Goal: Information Seeking & Learning: Learn about a topic

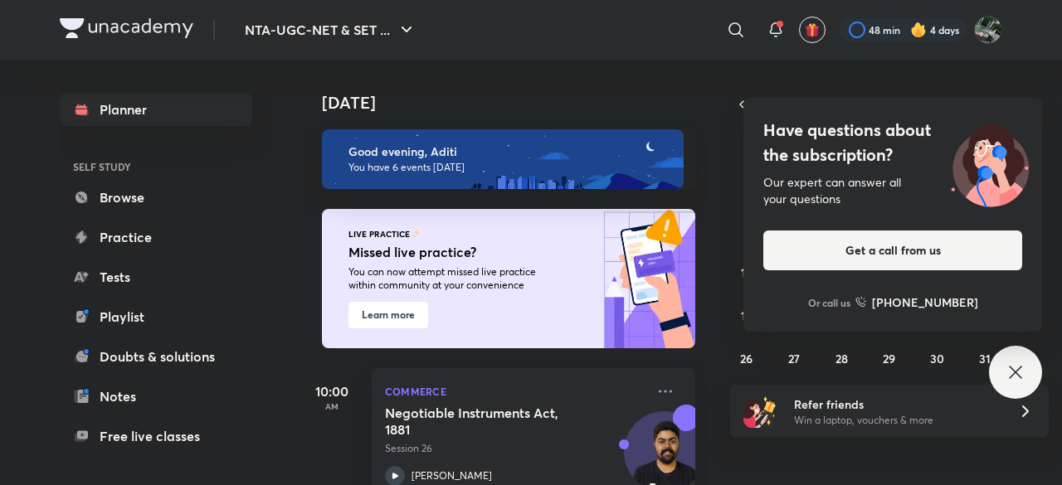
scroll to position [306, 0]
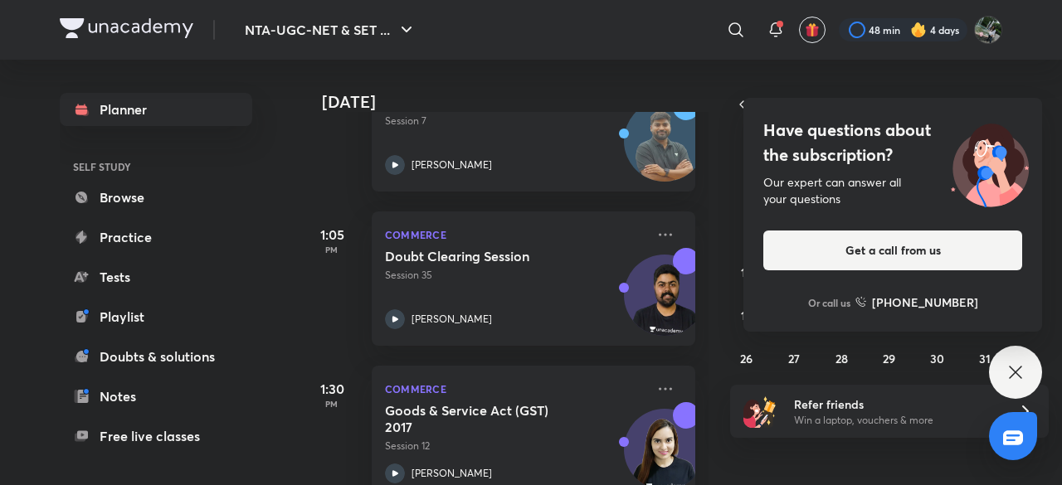
scroll to position [815, 0]
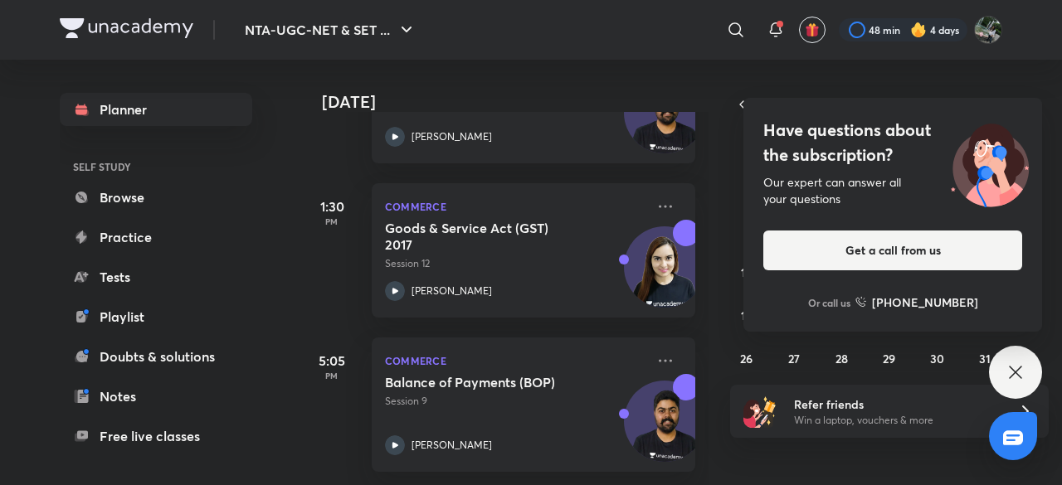
click at [1017, 368] on icon at bounding box center [1016, 373] width 20 height 20
